Goal: Check status: Check status

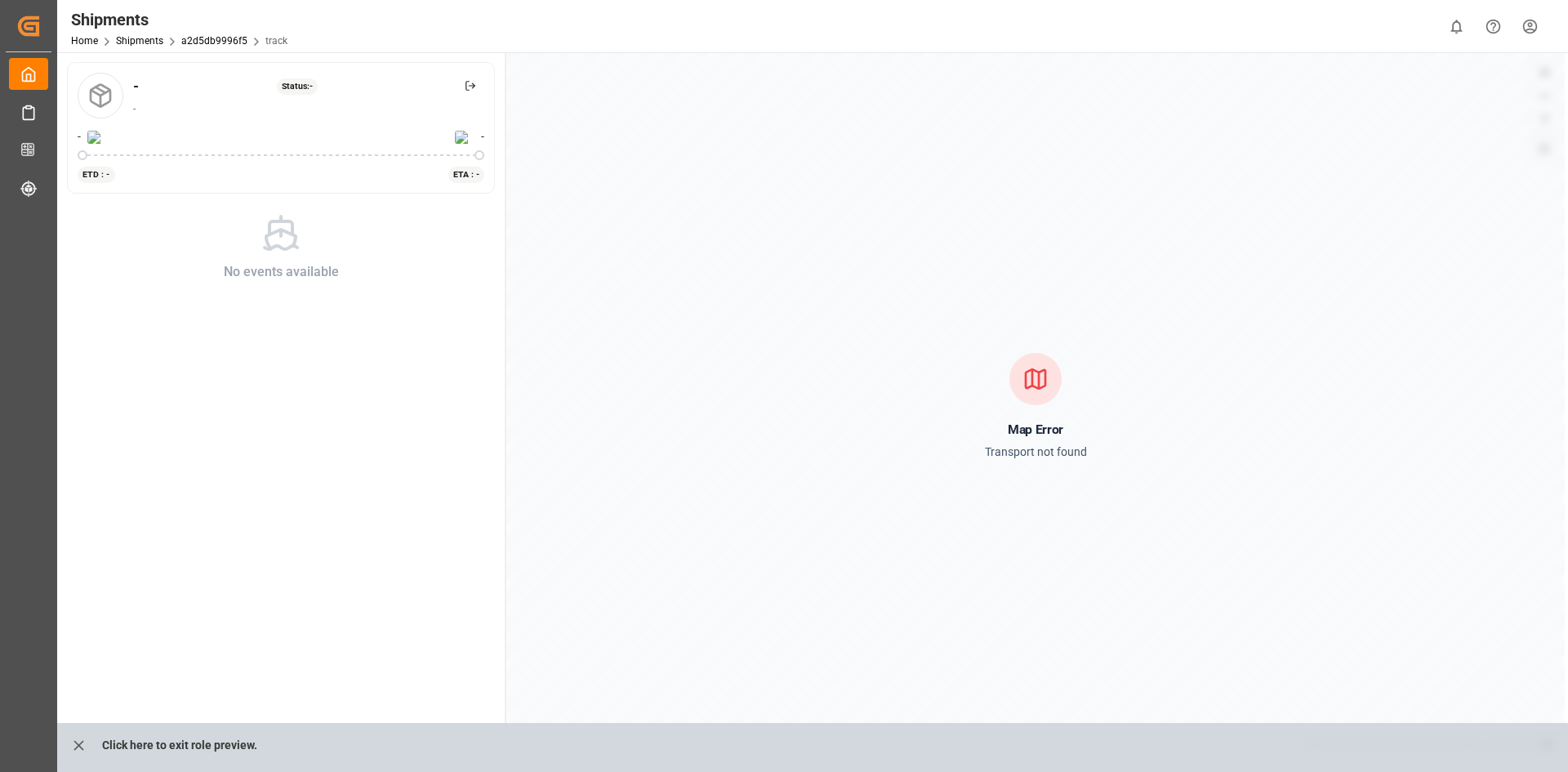
click at [303, 267] on div "No events available" at bounding box center [282, 272] width 115 height 19
click at [306, 264] on div "No events available" at bounding box center [282, 272] width 115 height 19
click at [1052, 380] on div at bounding box center [1036, 379] width 52 height 52
click at [401, 221] on div "No events available" at bounding box center [281, 247] width 428 height 69
click at [486, 205] on div "No events available" at bounding box center [281, 247] width 447 height 88
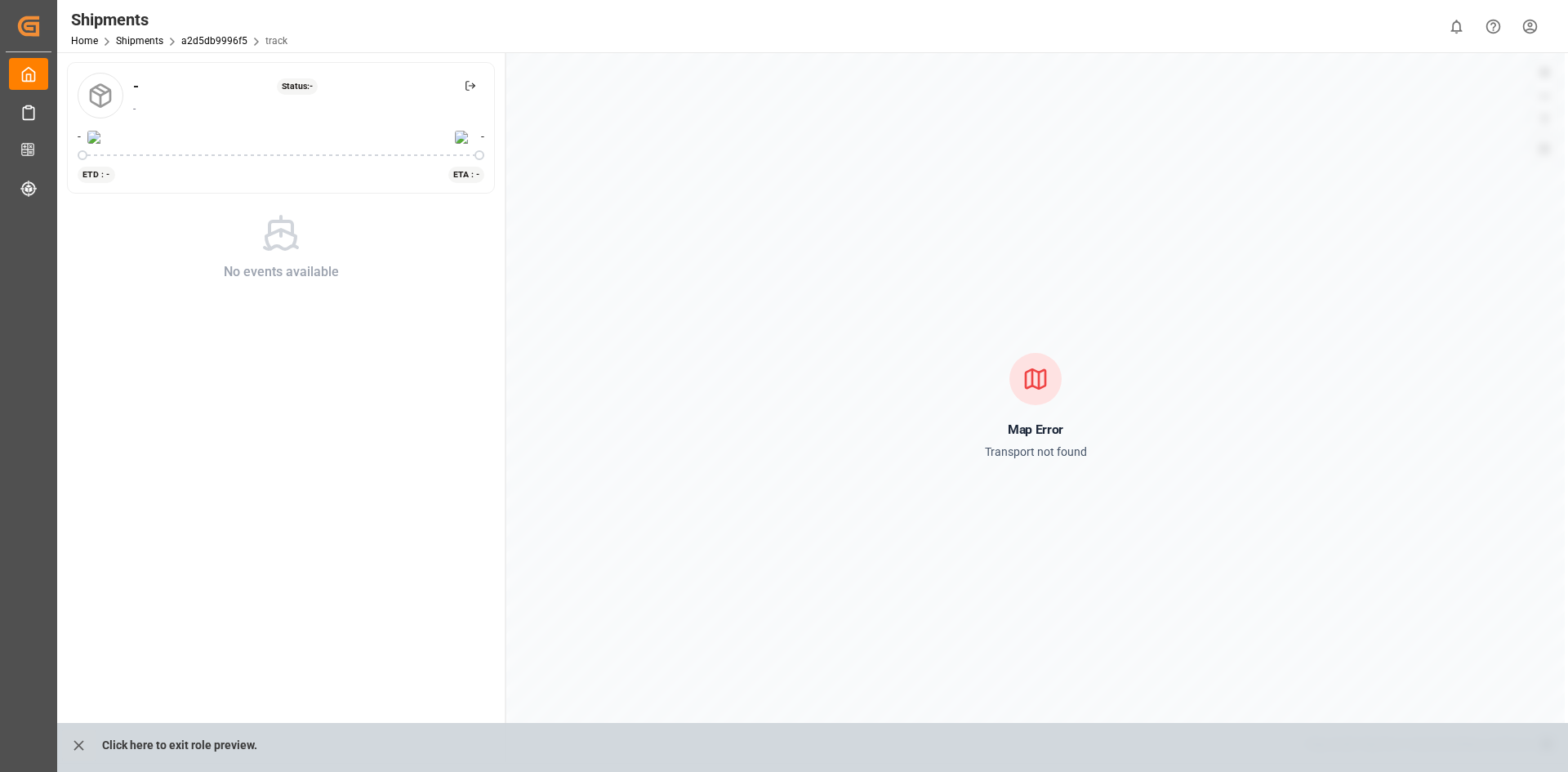
click at [85, 34] on div "Home Shipments a2d5db9996f5 track" at bounding box center [179, 41] width 216 height 17
